Goal: Task Accomplishment & Management: Use online tool/utility

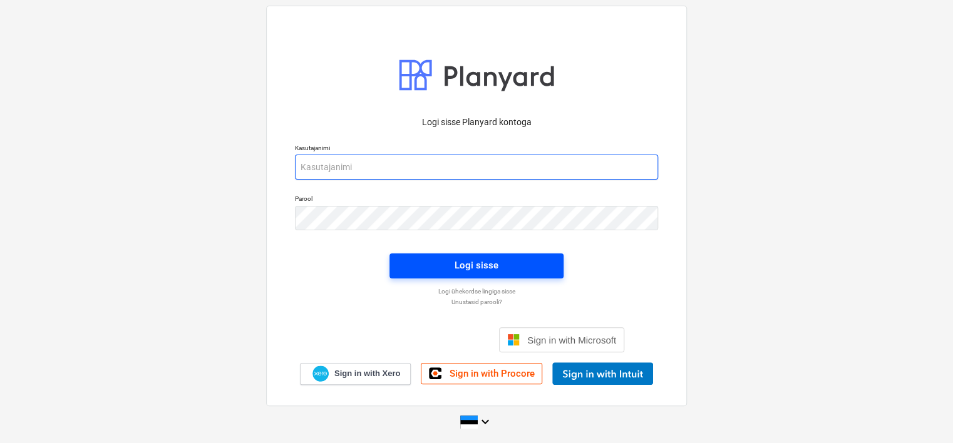
type input "[EMAIL_ADDRESS][DOMAIN_NAME]"
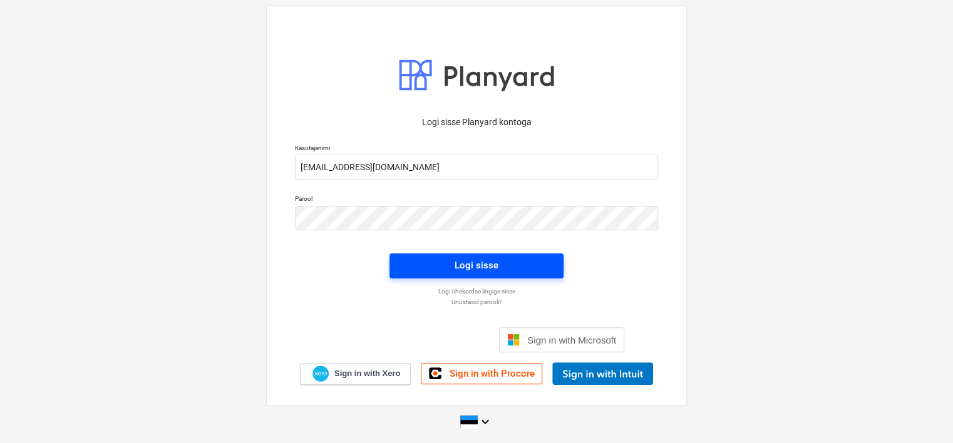
click at [416, 264] on span "Logi sisse" at bounding box center [476, 265] width 144 height 16
click at [549, 265] on button "Logi sisse" at bounding box center [476, 265] width 174 height 25
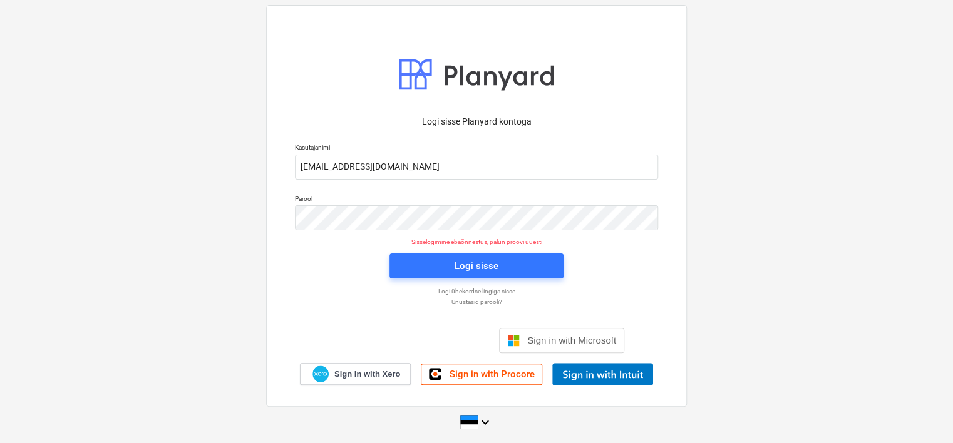
click at [396, 232] on div "Parool" at bounding box center [476, 212] width 378 height 51
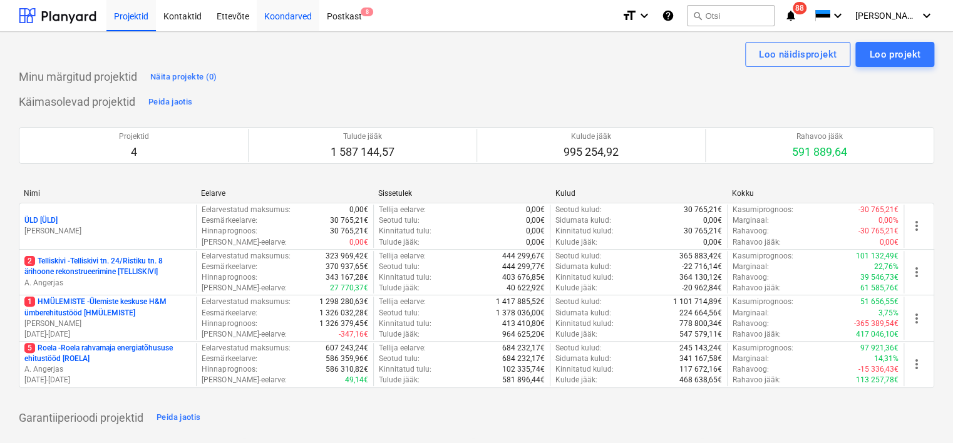
click at [283, 12] on div "Koondarved" at bounding box center [288, 15] width 63 height 32
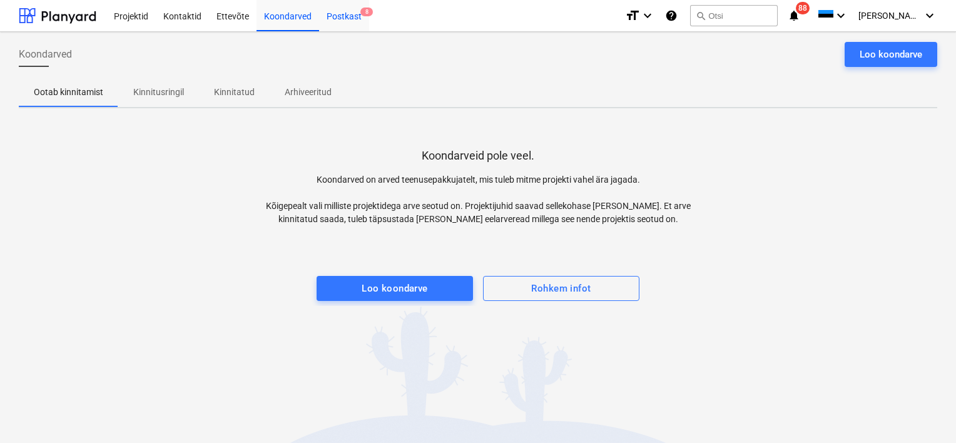
click at [351, 13] on div "Postkast 8" at bounding box center [344, 15] width 50 height 32
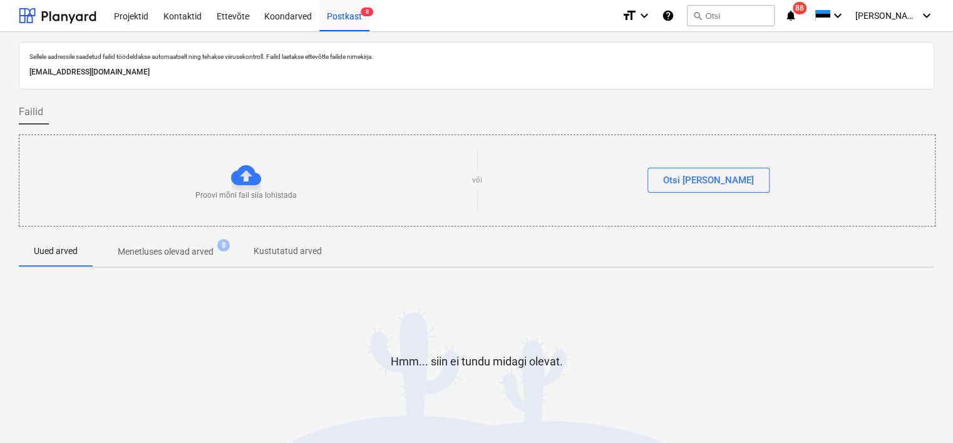
click at [217, 68] on p "[EMAIL_ADDRESS][DOMAIN_NAME]" at bounding box center [476, 72] width 894 height 13
copy p "[EMAIL_ADDRESS][DOMAIN_NAME]"
click at [849, 63] on div "Sellele aadressile saadetud failid töödeldakse automaatselt ning tehakse viirus…" at bounding box center [476, 56] width 899 height 13
